Goal: Information Seeking & Learning: Learn about a topic

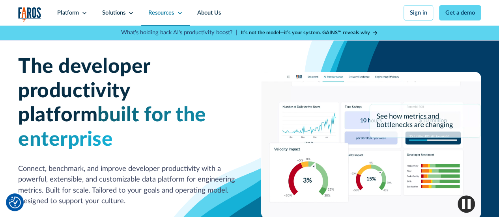
click at [175, 12] on div "Resources" at bounding box center [165, 13] width 49 height 26
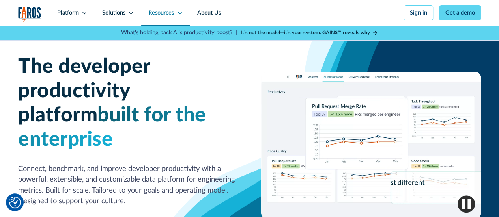
click at [175, 12] on div "Resources" at bounding box center [165, 13] width 49 height 26
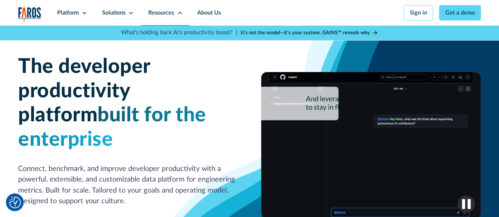
click at [178, 13] on icon at bounding box center [180, 13] width 6 height 6
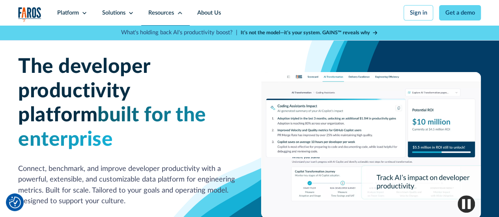
click at [178, 13] on icon at bounding box center [180, 13] width 6 height 6
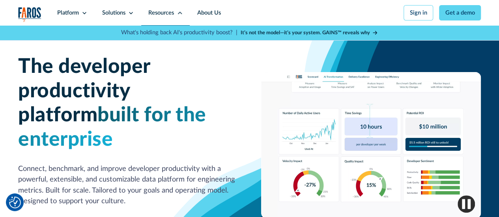
click at [178, 13] on icon at bounding box center [180, 13] width 6 height 6
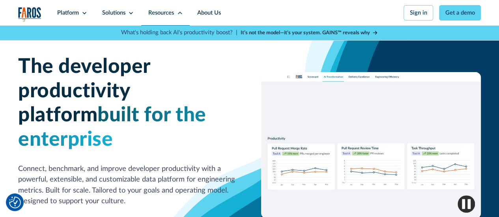
click at [178, 13] on icon at bounding box center [180, 13] width 6 height 6
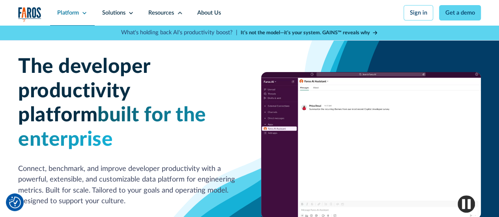
click at [92, 13] on div "Platform" at bounding box center [72, 13] width 45 height 26
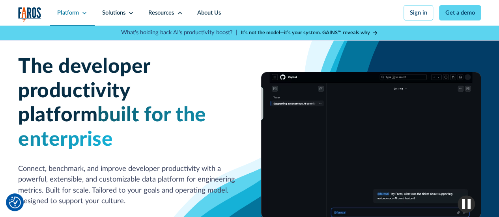
click at [92, 13] on div "Platform" at bounding box center [72, 13] width 45 height 26
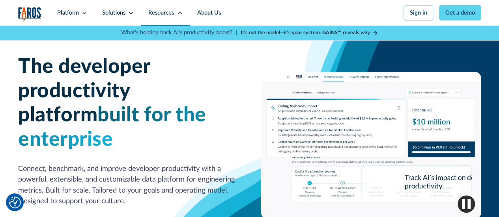
click at [178, 11] on icon at bounding box center [180, 13] width 6 height 6
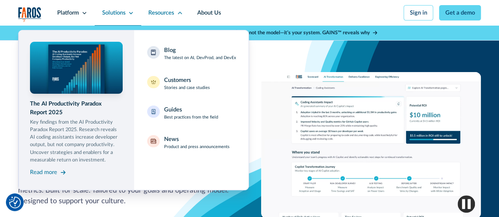
click at [129, 13] on icon at bounding box center [131, 13] width 6 height 6
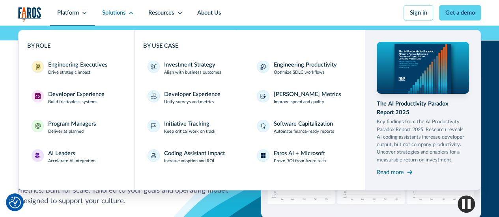
click at [80, 12] on div "Platform" at bounding box center [72, 13] width 45 height 26
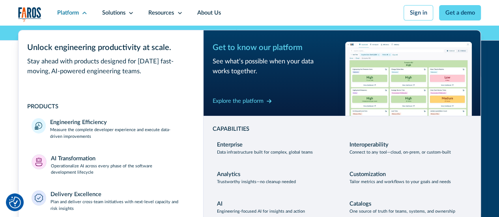
click at [294, 11] on nav "Platform Unlock engineering productivity at scale. Stay ahead with products des…" at bounding box center [265, 13] width 431 height 26
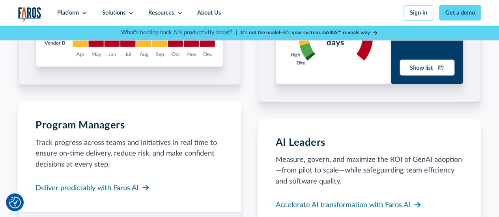
scroll to position [916, 0]
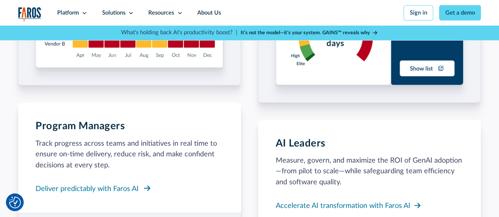
click at [135, 184] on div "Deliver predictably with Faros AI" at bounding box center [87, 189] width 103 height 11
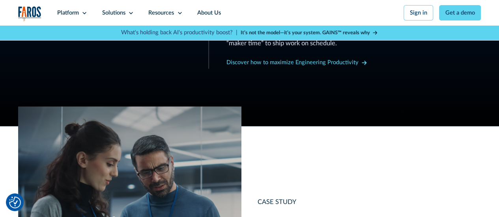
scroll to position [446, 0]
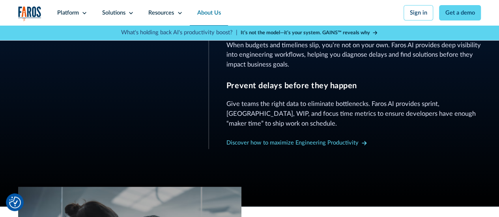
click at [200, 15] on link "About Us" at bounding box center [209, 13] width 38 height 26
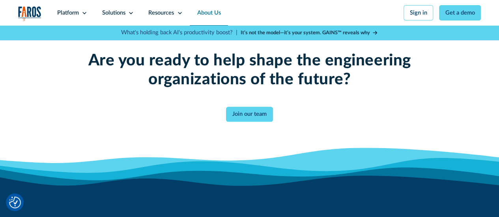
scroll to position [1816, 0]
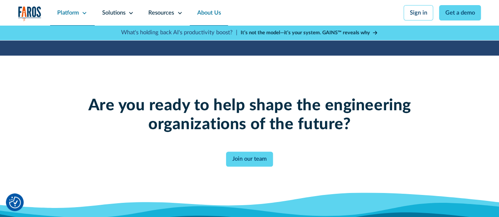
click at [82, 11] on icon at bounding box center [85, 13] width 6 height 6
click at [82, 12] on icon at bounding box center [85, 13] width 6 height 6
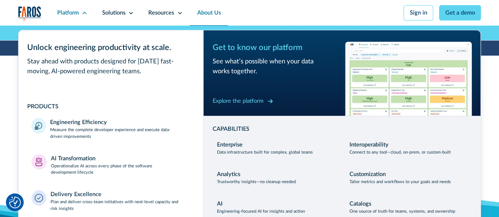
click at [246, 104] on div "Explore the platform" at bounding box center [237, 101] width 51 height 9
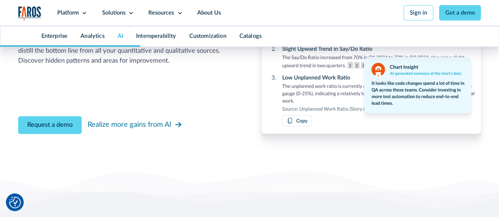
scroll to position [1827, 0]
